Goal: Information Seeking & Learning: Learn about a topic

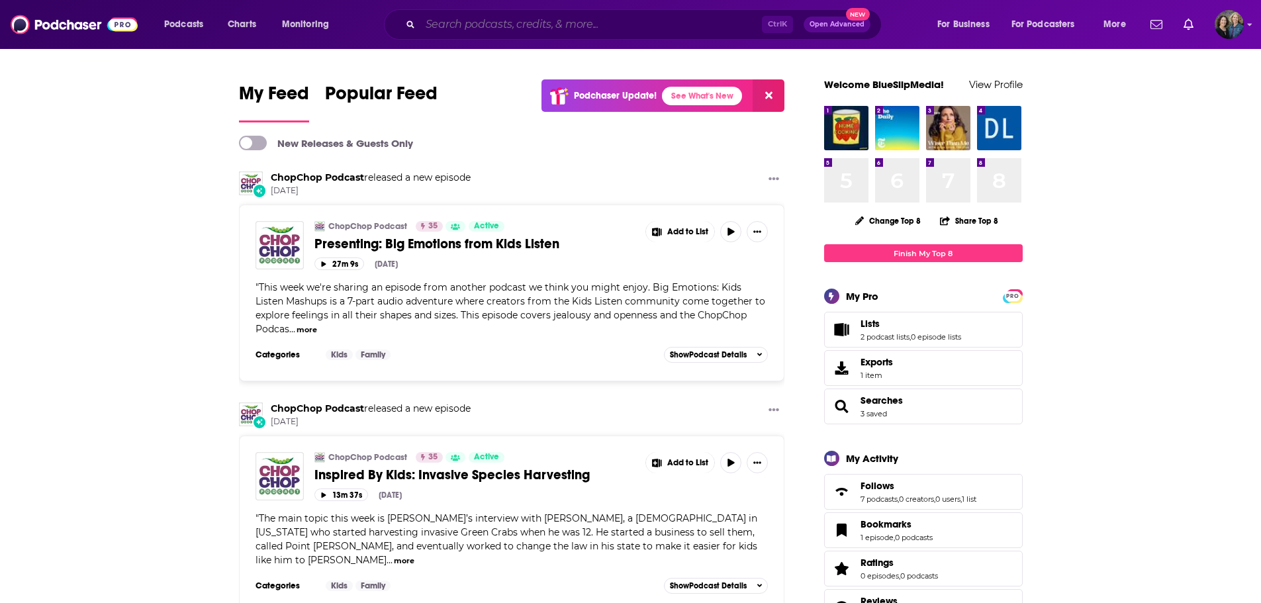
click at [489, 28] on input "Search podcasts, credits, & more..." at bounding box center [590, 24] width 341 height 21
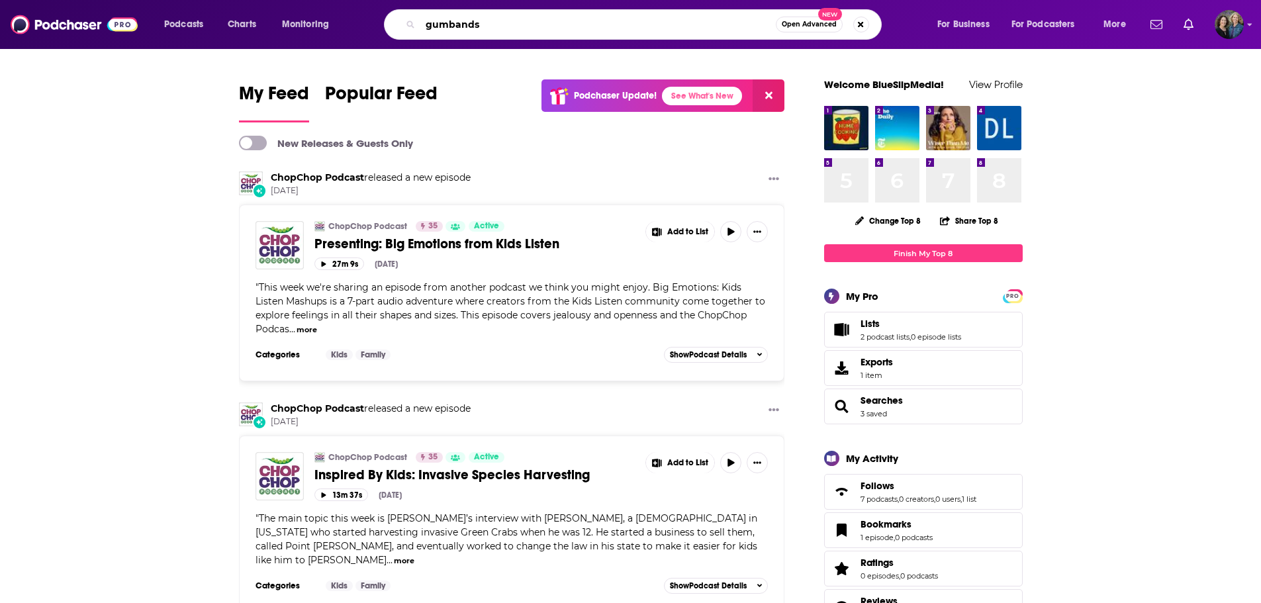
type input "gumbands"
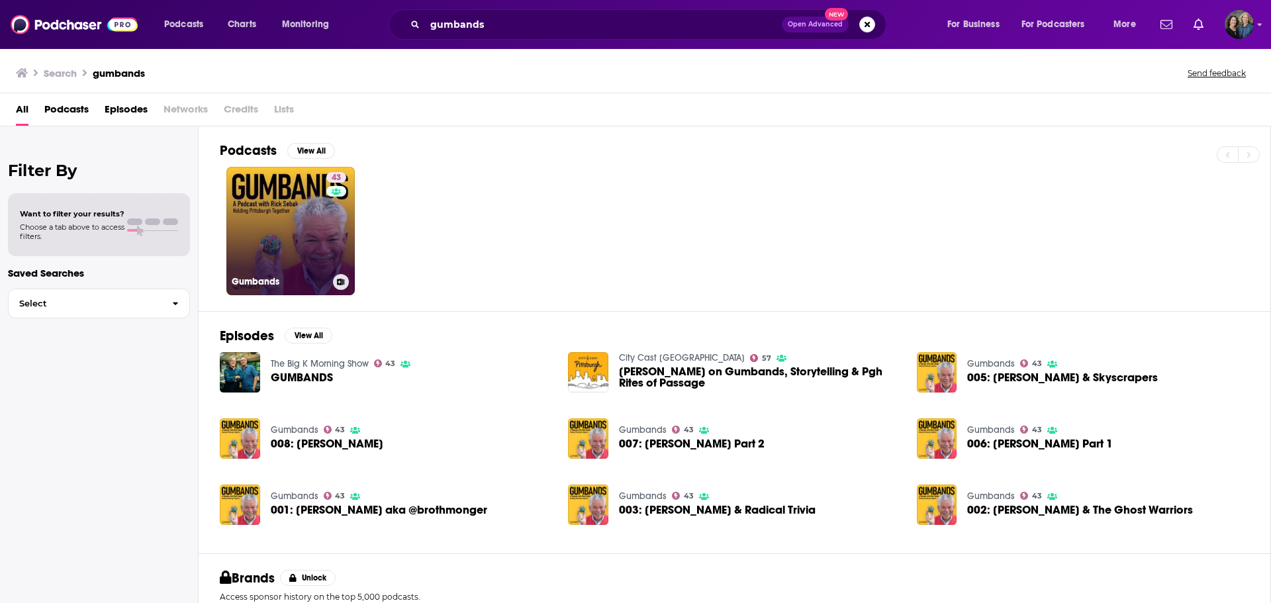
click at [283, 222] on link "43 Gumbands" at bounding box center [290, 231] width 128 height 128
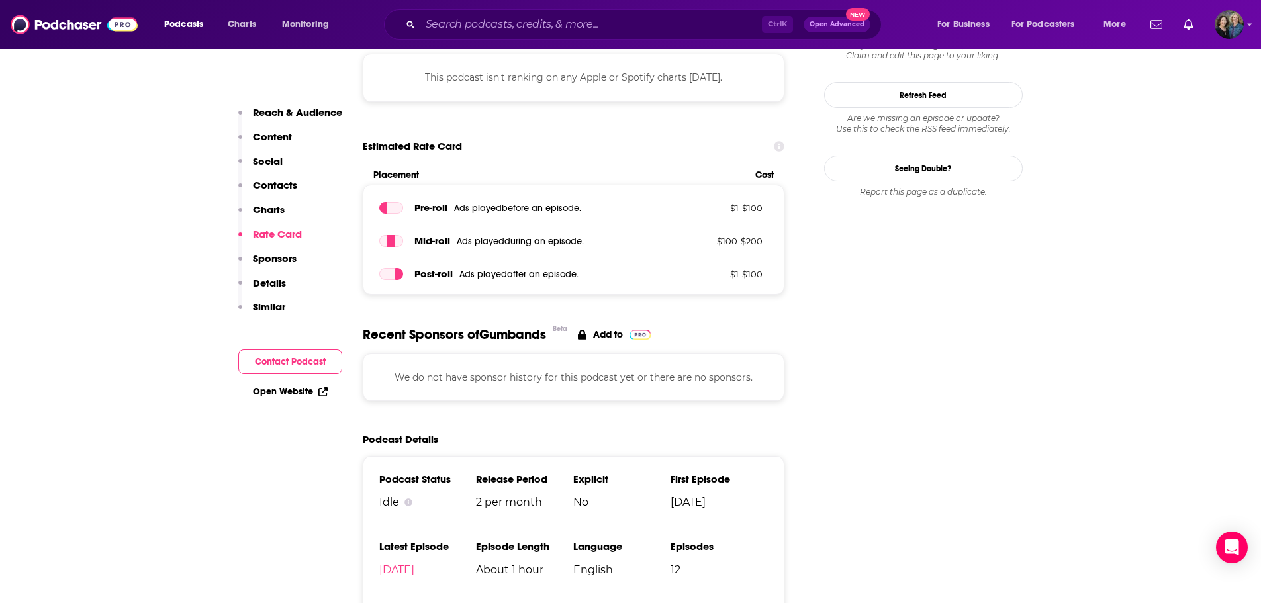
scroll to position [1324, 0]
